Goal: Navigation & Orientation: Find specific page/section

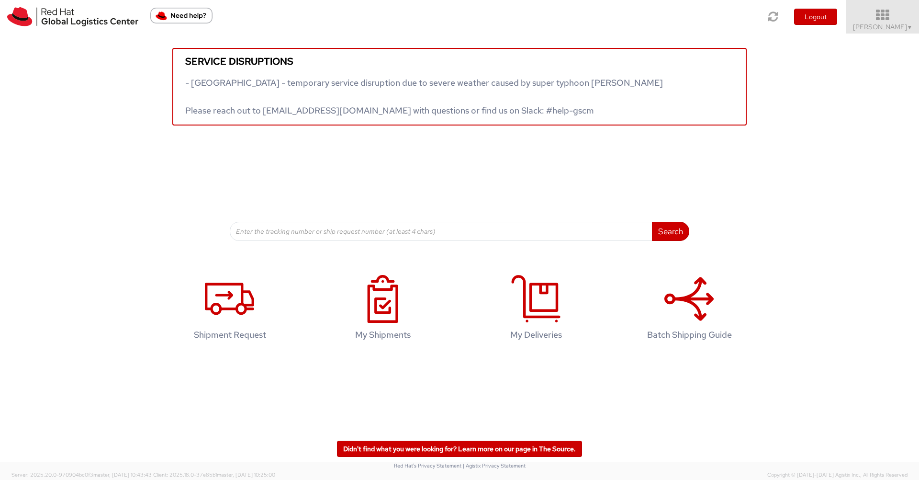
click at [890, 17] on icon at bounding box center [883, 15] width 84 height 13
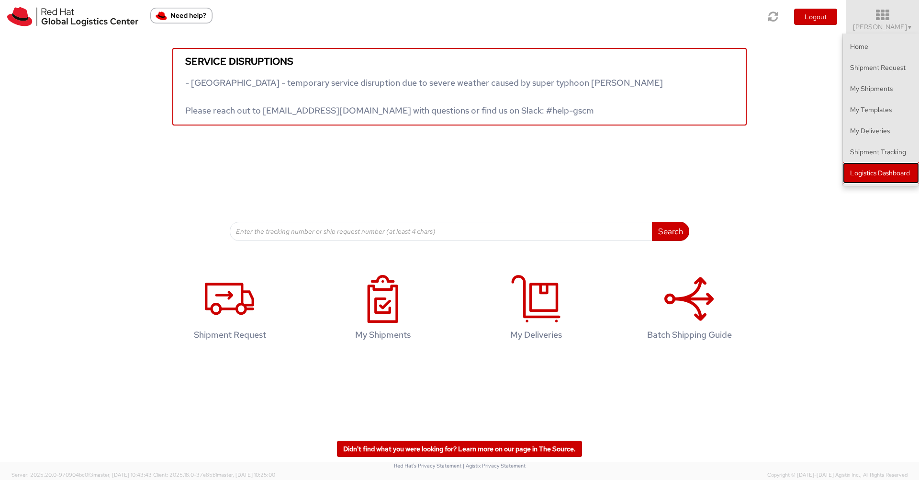
click at [879, 170] on link "Logistics Dashboard" at bounding box center [881, 172] width 76 height 21
